Goal: Information Seeking & Learning: Find specific fact

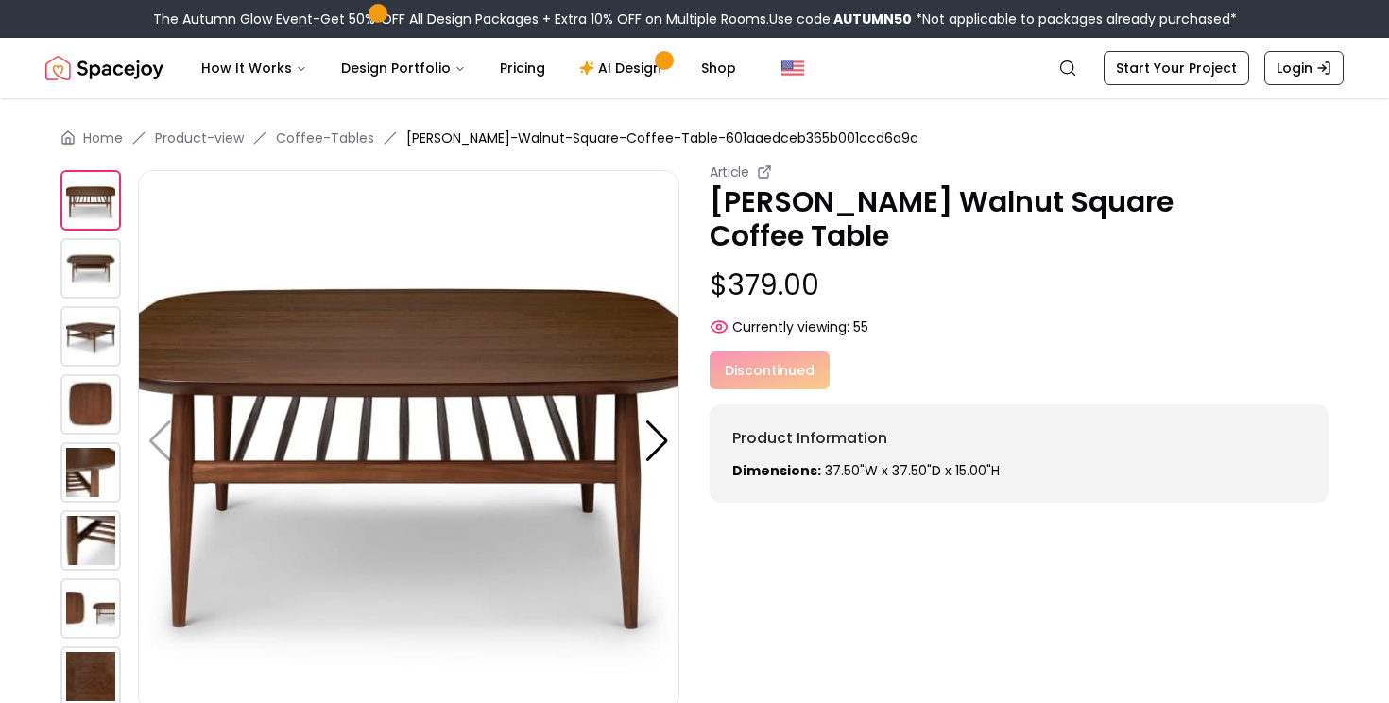
click at [104, 272] on img at bounding box center [90, 268] width 60 height 60
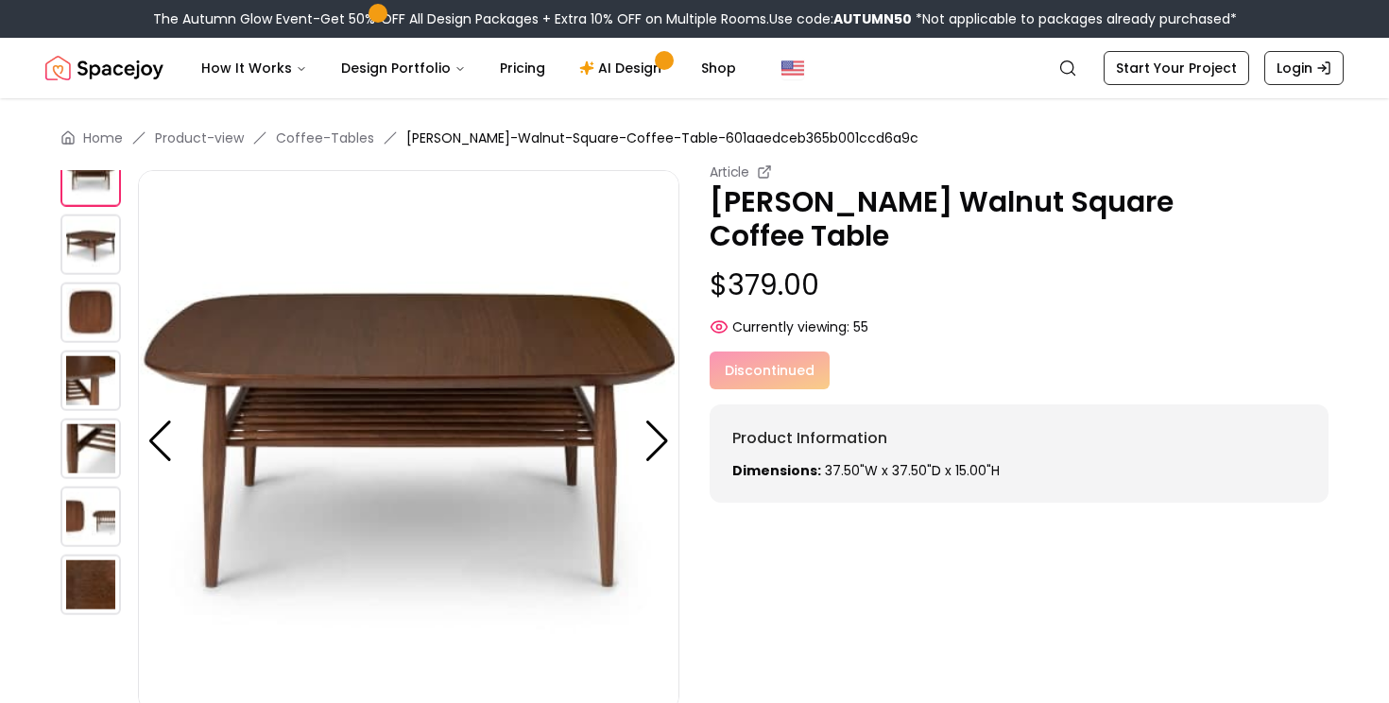
click at [96, 374] on img at bounding box center [90, 381] width 60 height 60
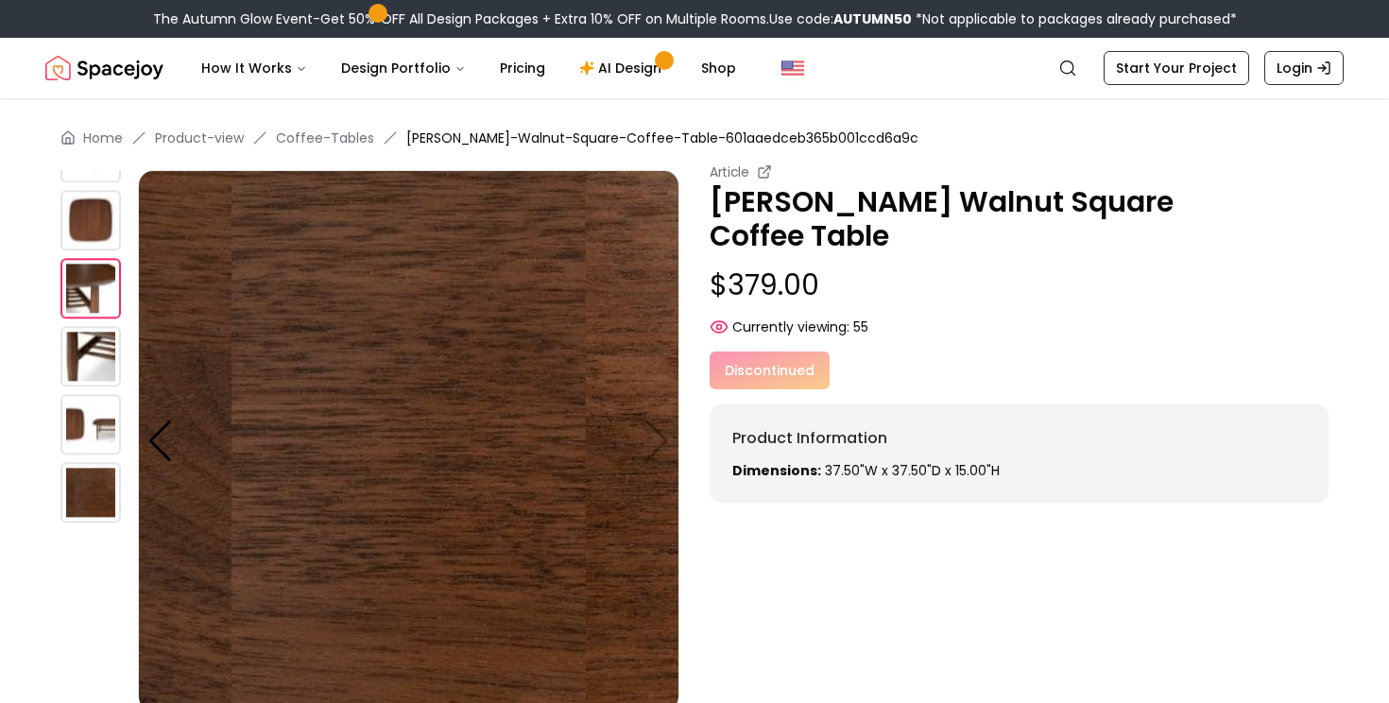
click at [94, 435] on img at bounding box center [90, 424] width 60 height 60
click at [94, 493] on img at bounding box center [90, 492] width 60 height 60
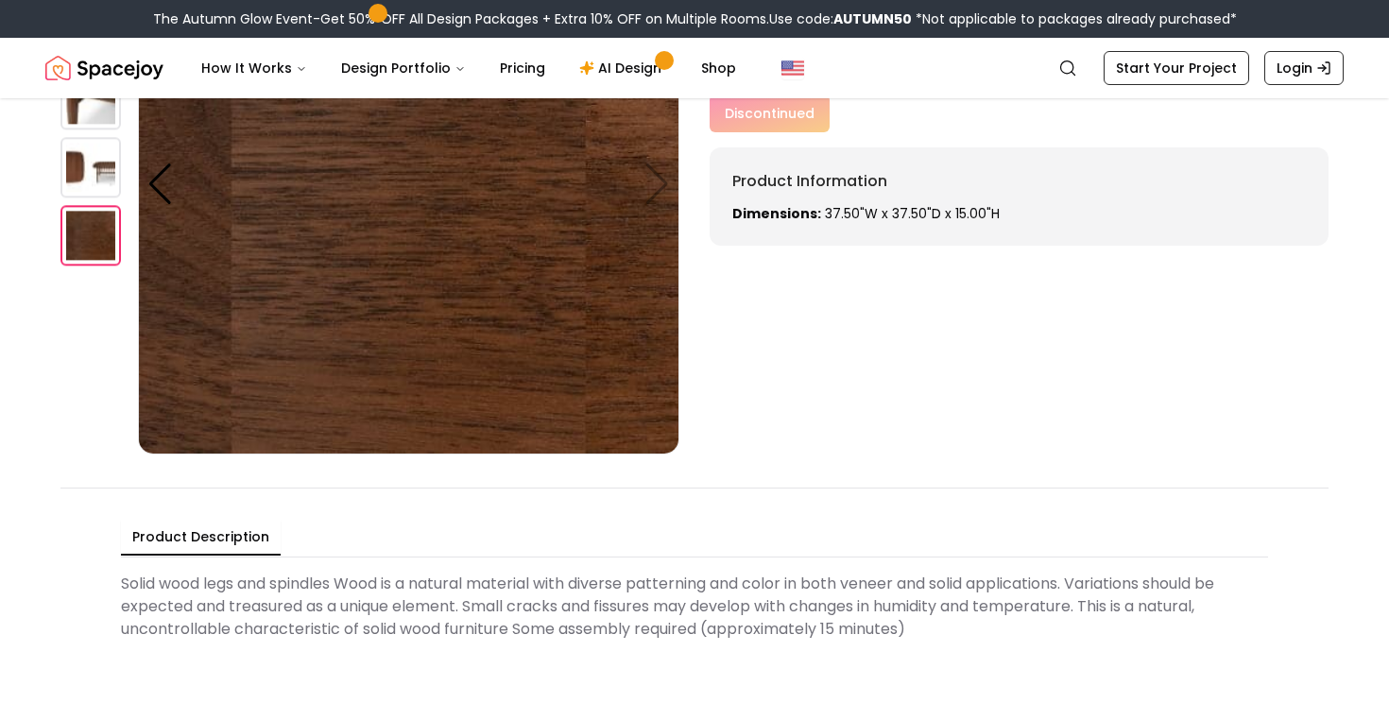
scroll to position [466, 0]
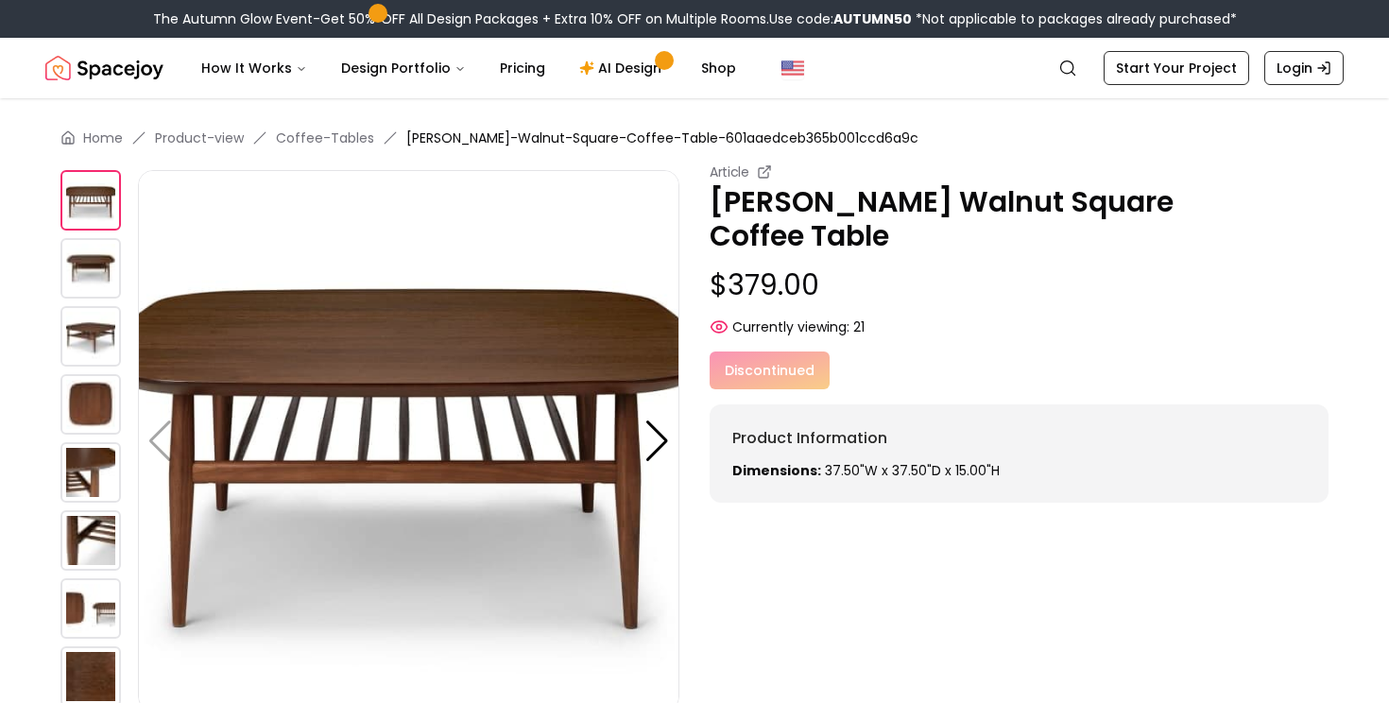
scroll to position [271, 0]
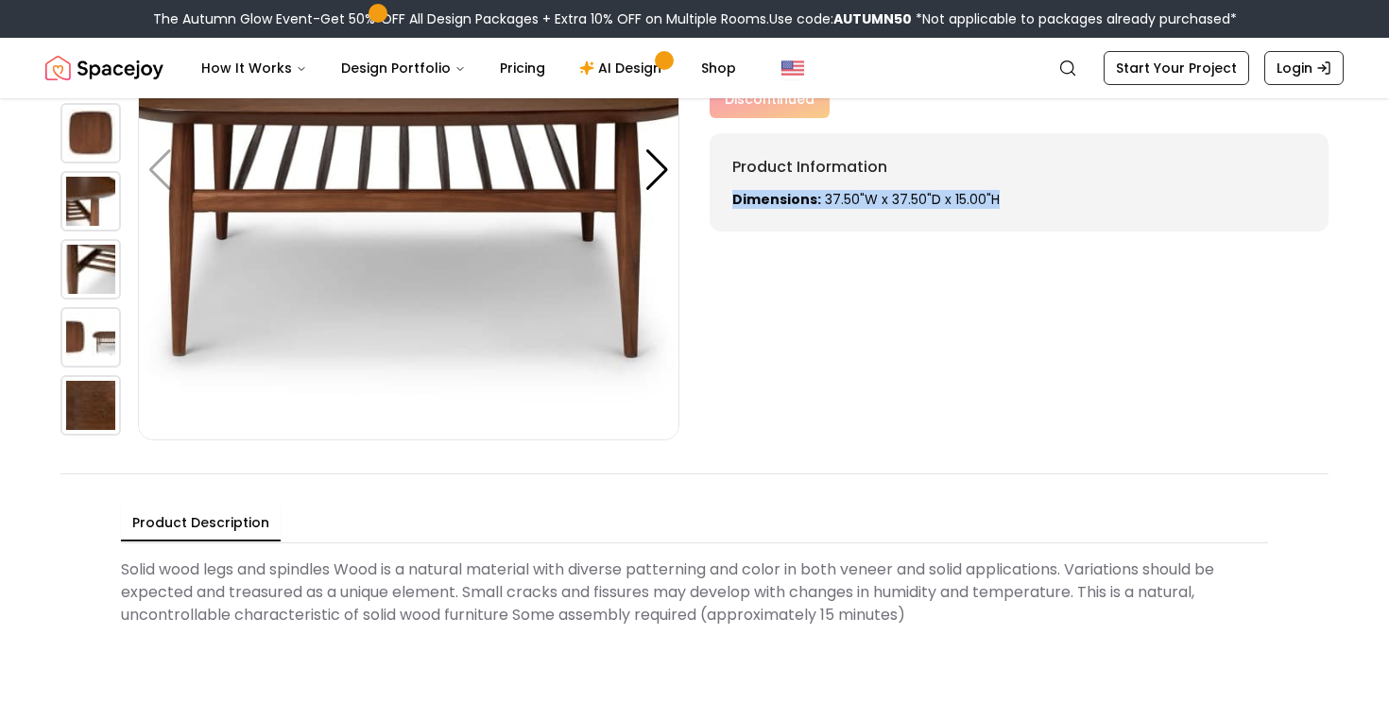
drag, startPoint x: 1026, startPoint y: 171, endPoint x: 732, endPoint y: 173, distance: 293.8
click at [732, 190] on p "Dimensions: 37.50"W x 37.50"D x 15.00"H" at bounding box center [1018, 199] width 573 height 19
copy p "Dimensions: 37.50"W x 37.50"D x 15.00"H"
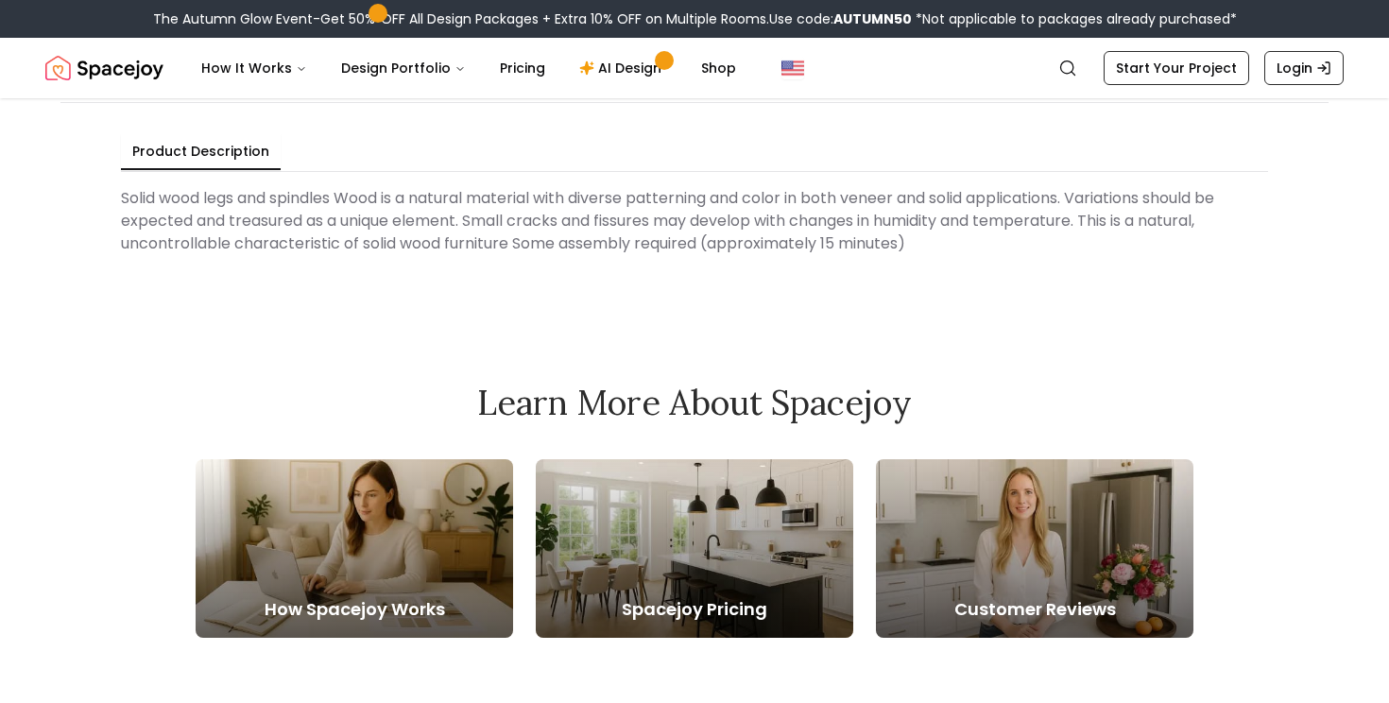
scroll to position [205, 0]
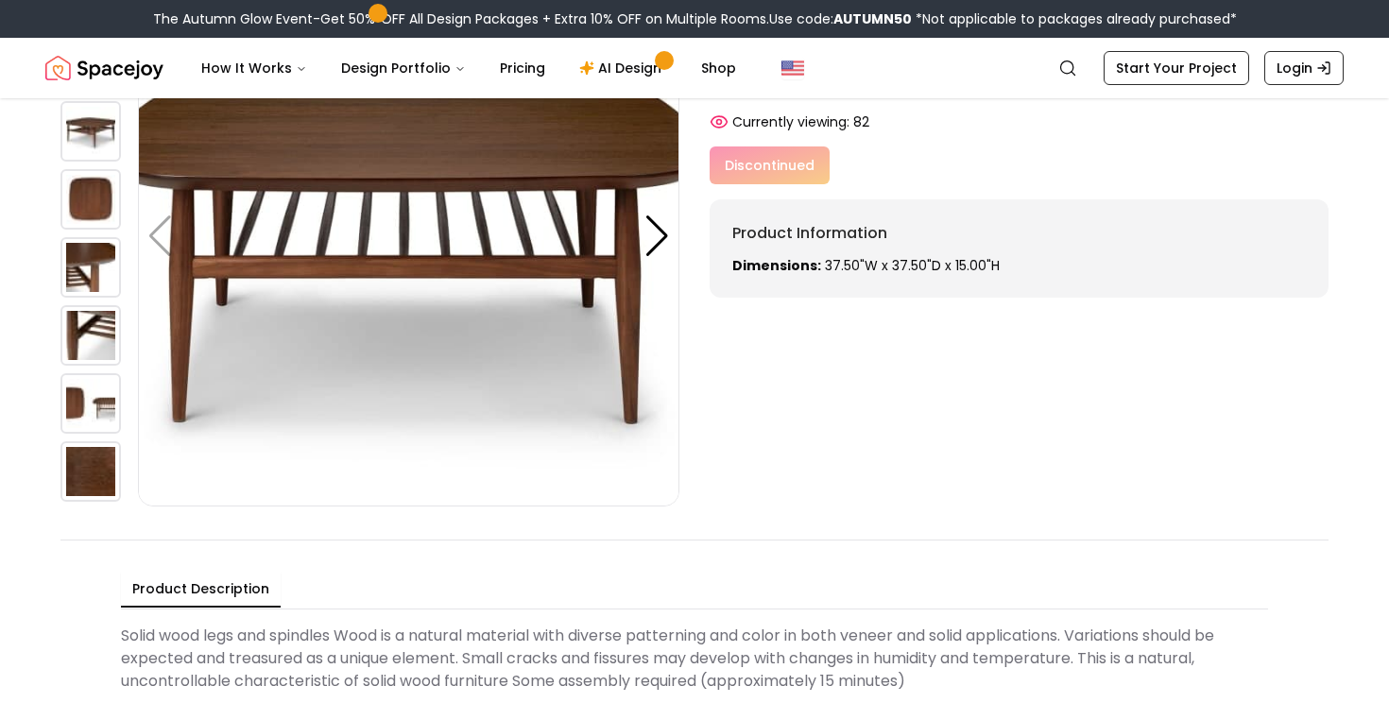
click at [81, 406] on img at bounding box center [90, 403] width 60 height 60
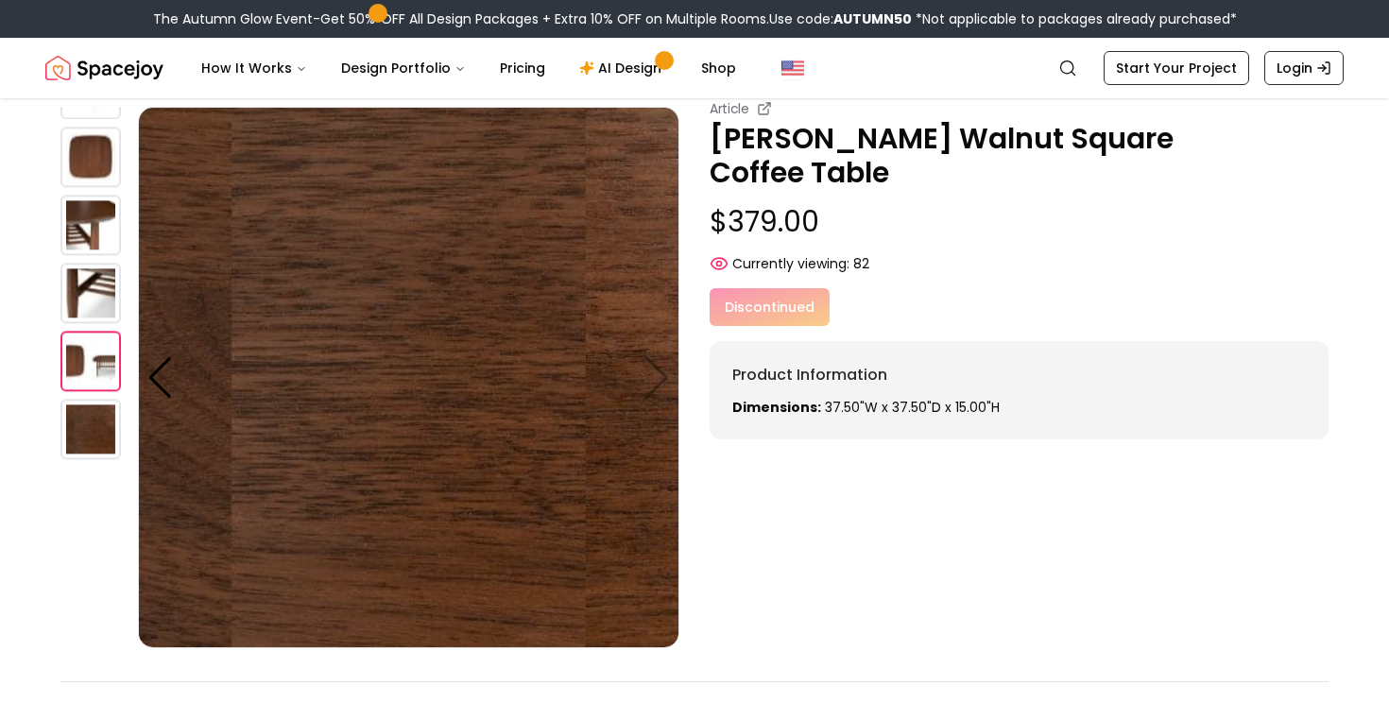
scroll to position [43, 0]
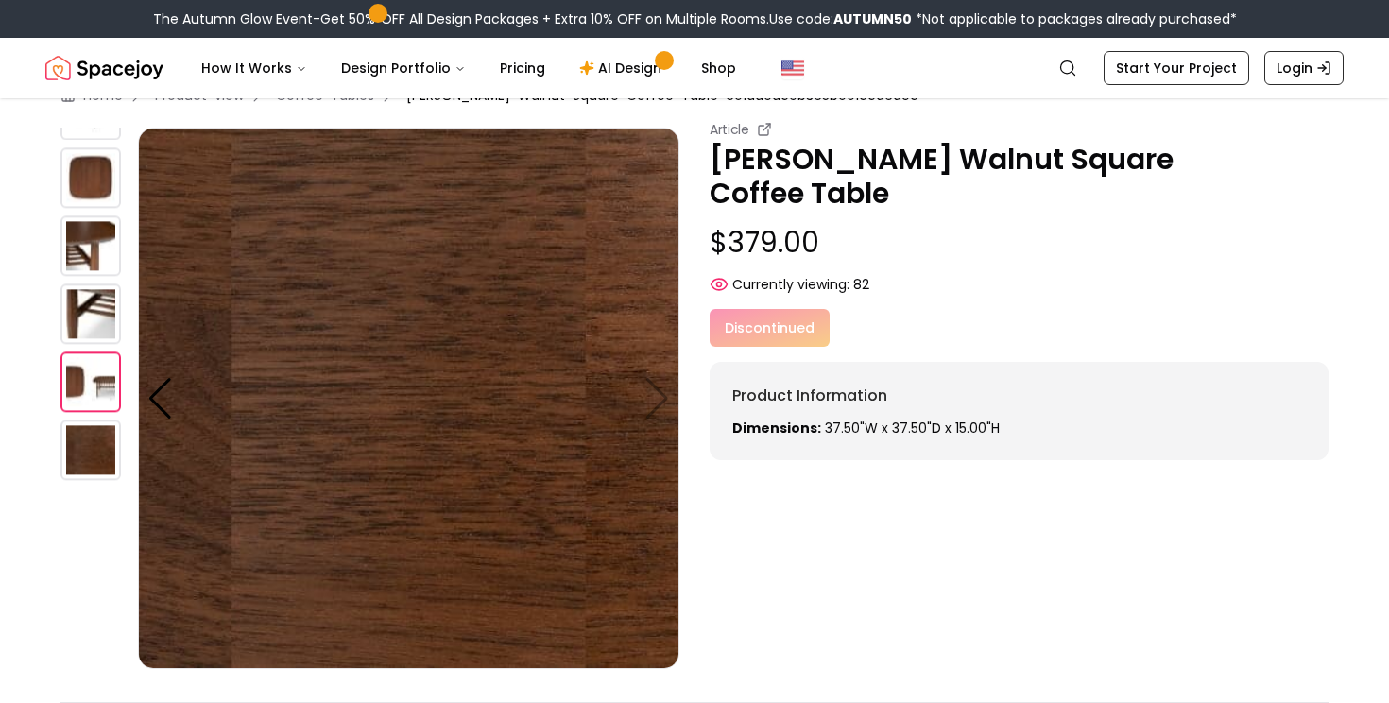
click at [86, 420] on img at bounding box center [90, 449] width 60 height 60
click at [86, 357] on img at bounding box center [90, 381] width 60 height 60
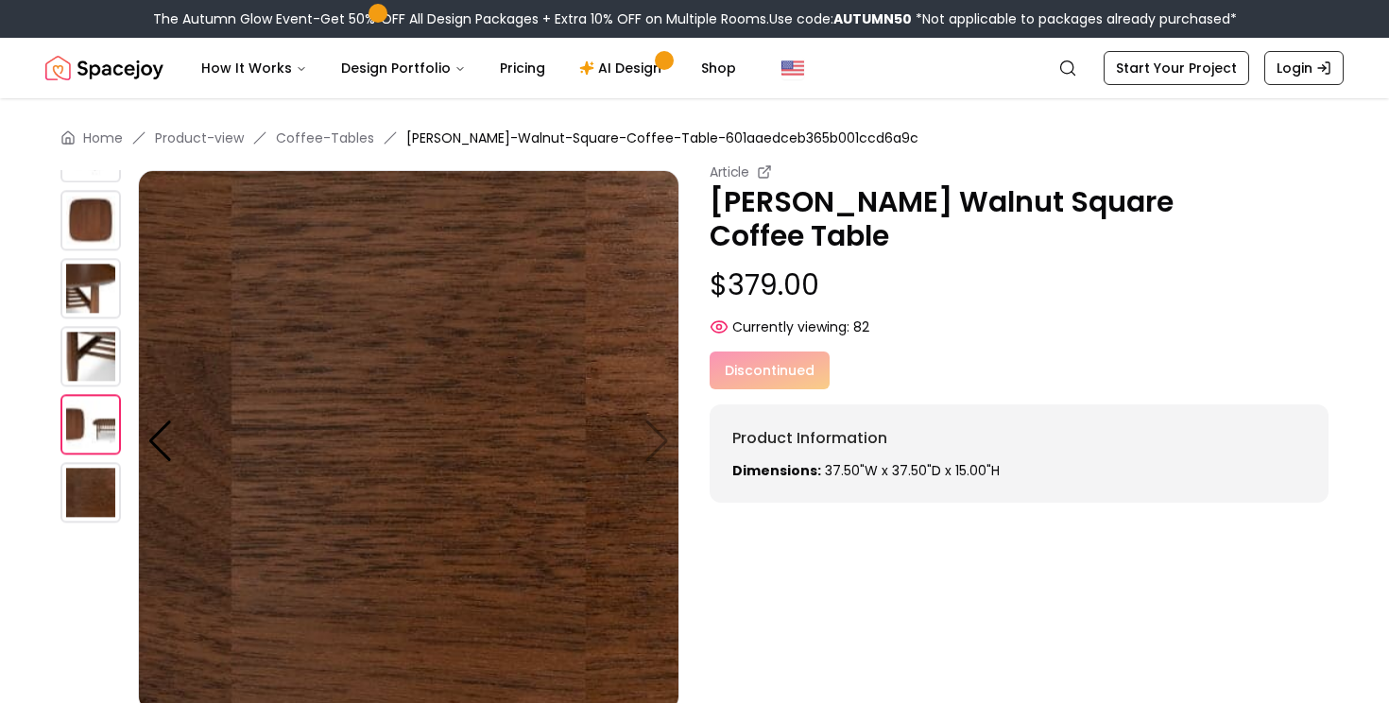
click at [83, 233] on img at bounding box center [90, 220] width 60 height 60
